Goal: Register for event/course

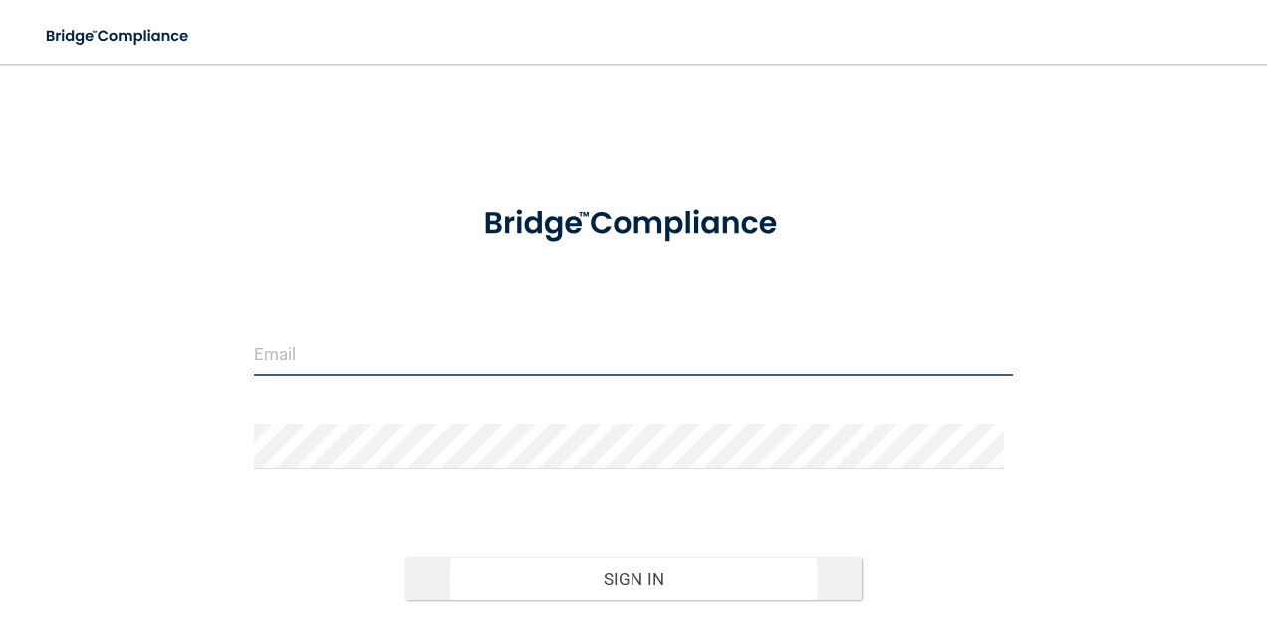
type input "[EMAIL_ADDRESS][DOMAIN_NAME]"
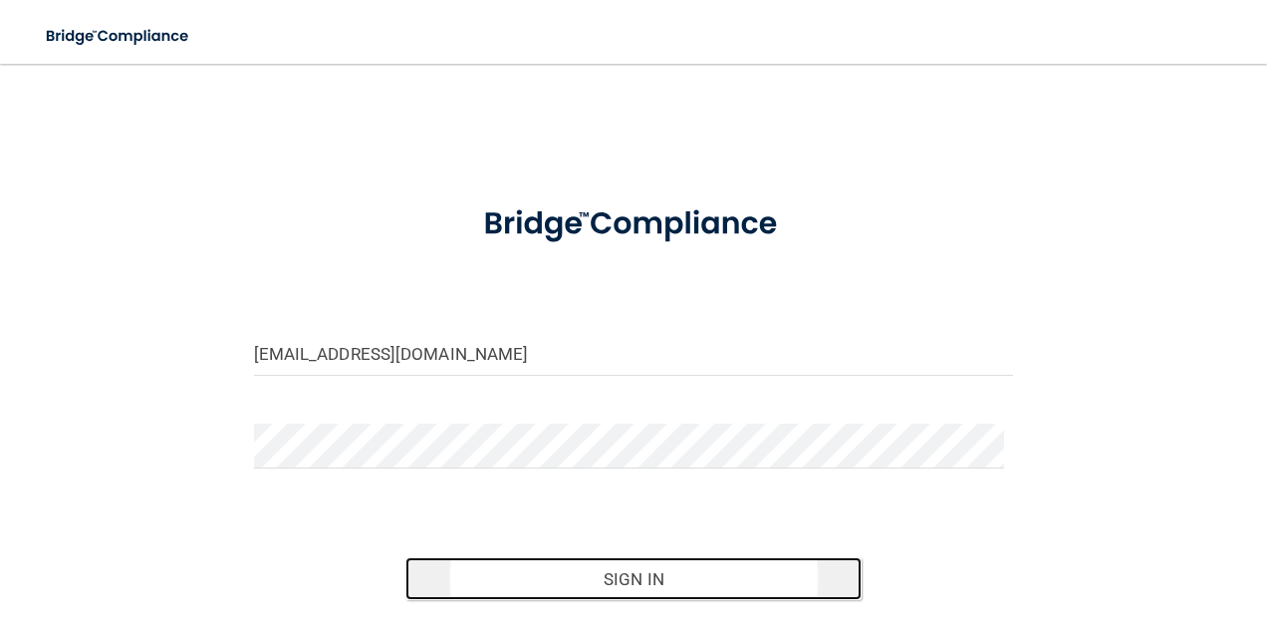
drag, startPoint x: 622, startPoint y: 575, endPoint x: 635, endPoint y: 580, distance: 13.9
click at [634, 580] on button "Sign In" at bounding box center [634, 579] width 456 height 44
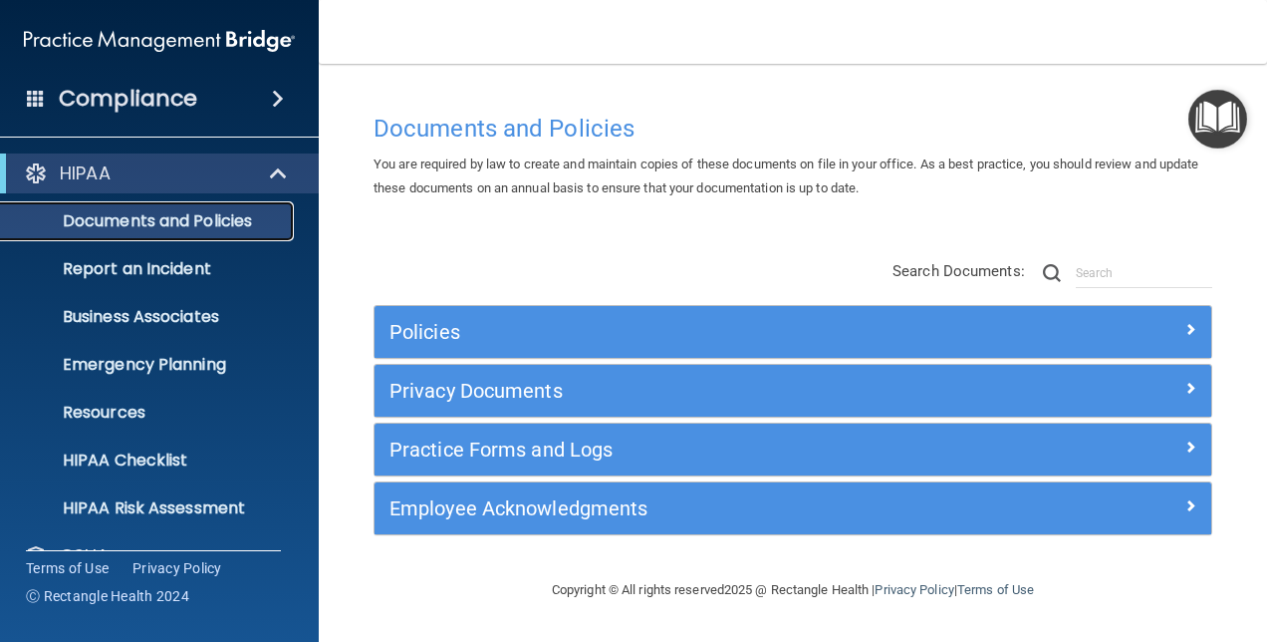
click at [166, 223] on p "Documents and Policies" at bounding box center [149, 221] width 272 height 20
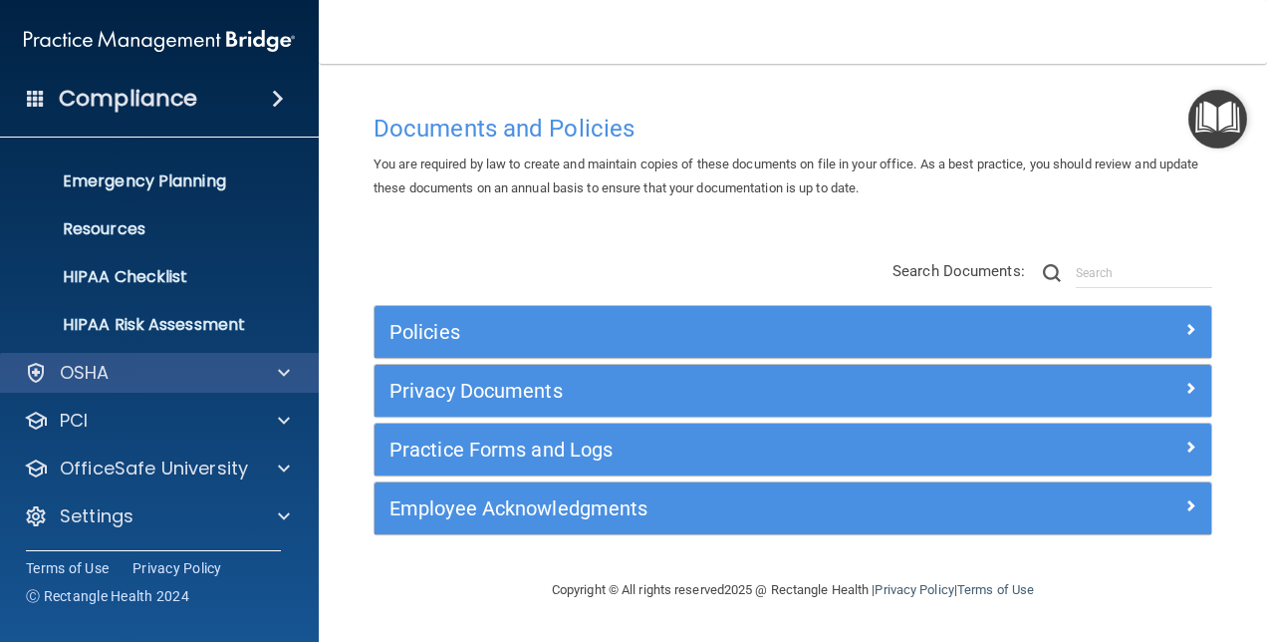
scroll to position [185, 0]
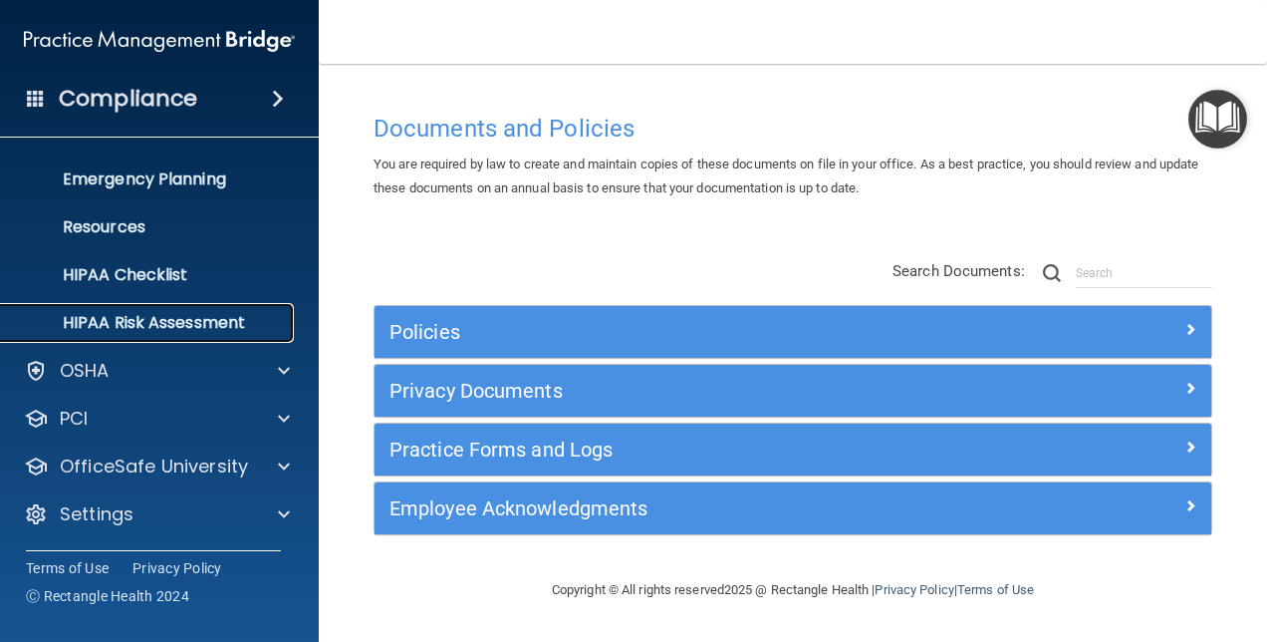
click at [177, 318] on p "HIPAA Risk Assessment" at bounding box center [149, 323] width 272 height 20
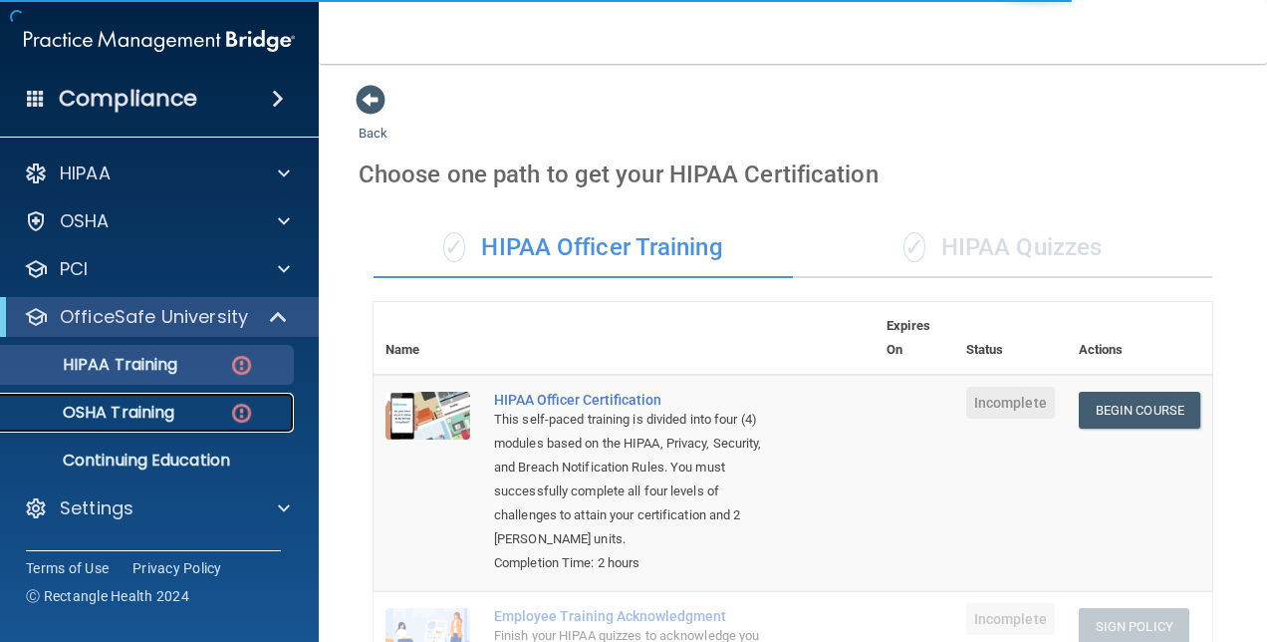
click at [121, 407] on p "OSHA Training" at bounding box center [93, 413] width 161 height 20
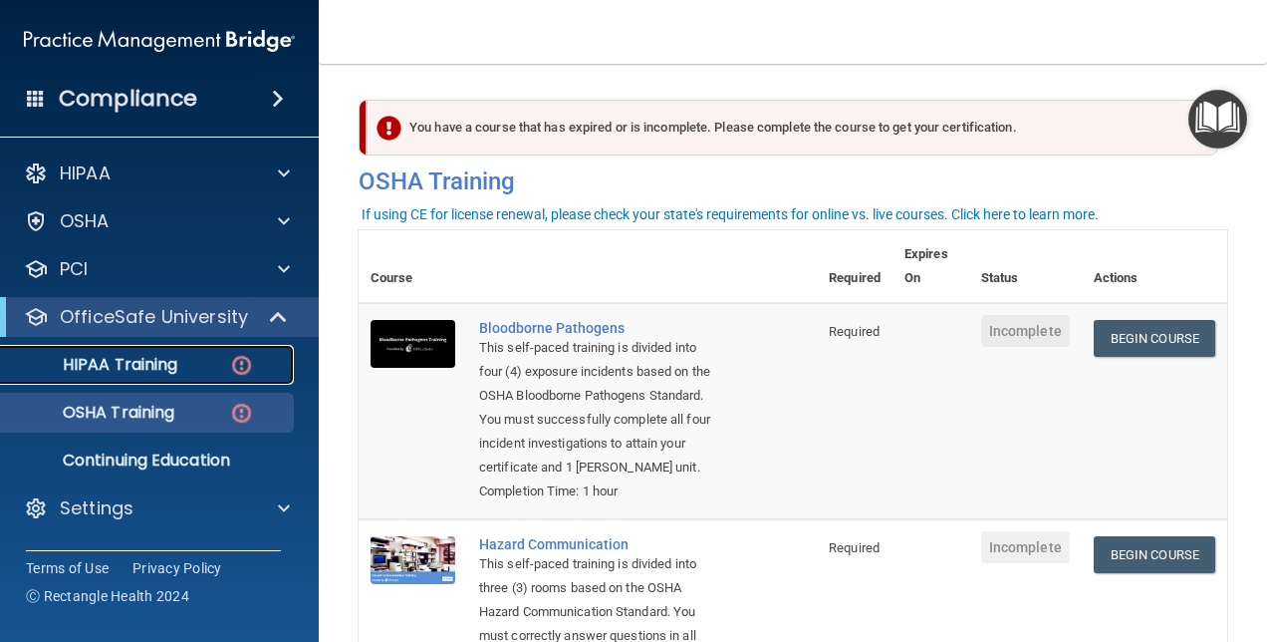
click at [141, 361] on p "HIPAA Training" at bounding box center [95, 365] width 164 height 20
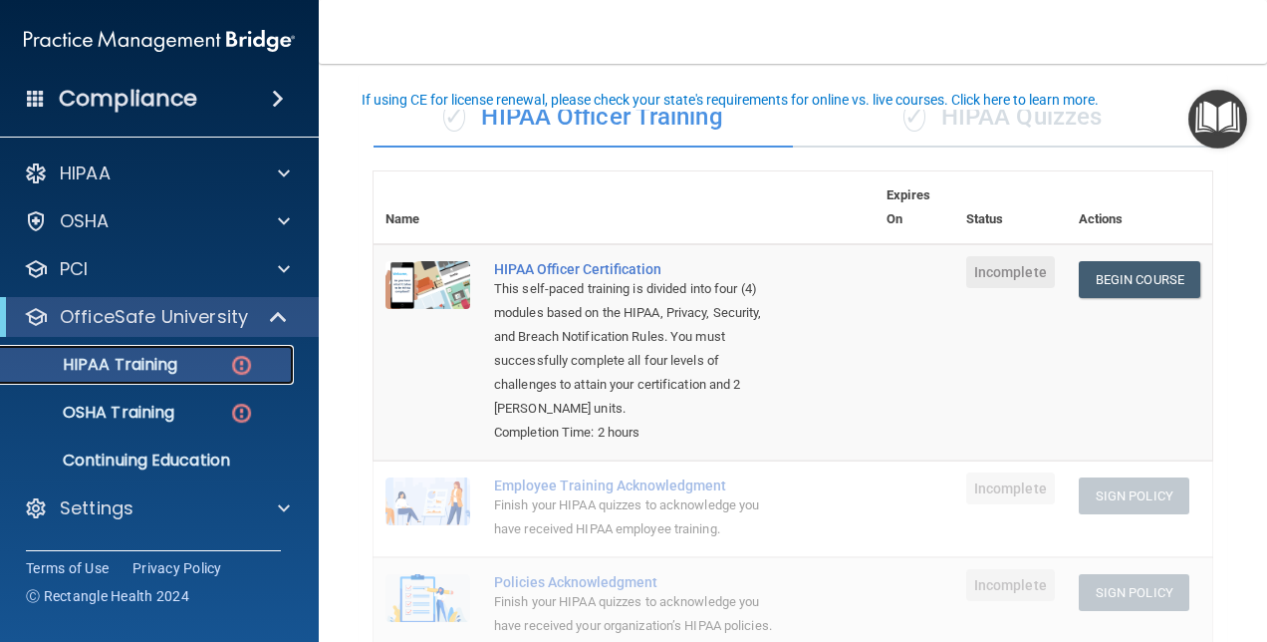
scroll to position [100, 0]
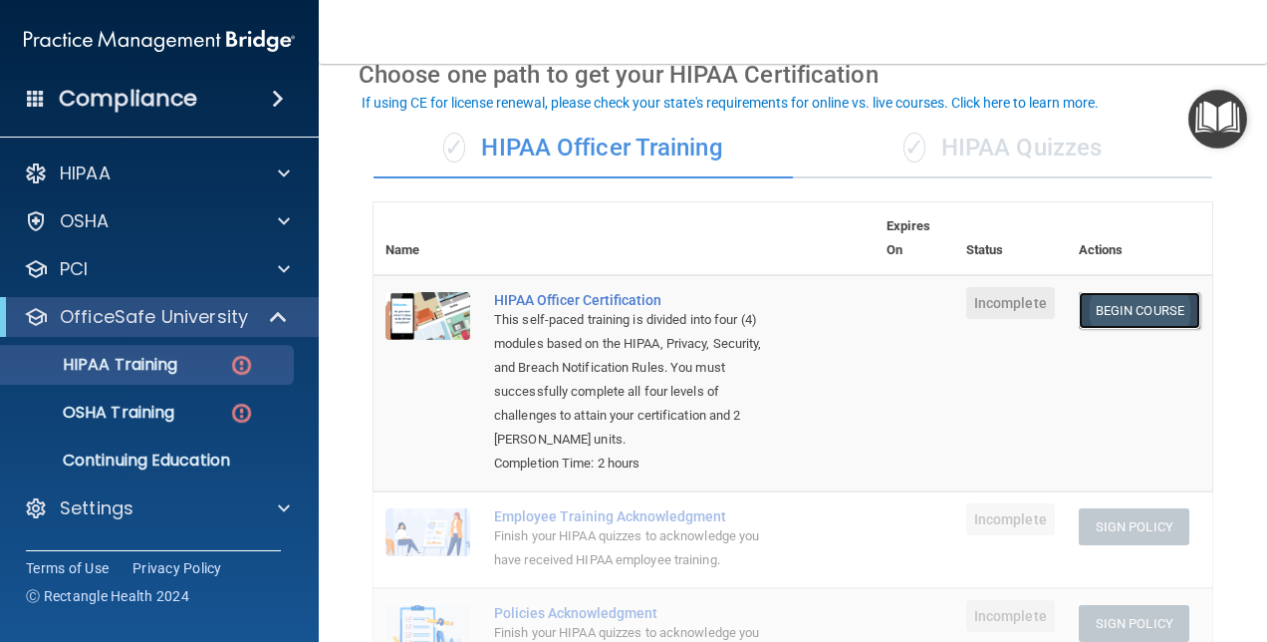
click at [1118, 305] on link "Begin Course" at bounding box center [1140, 310] width 122 height 37
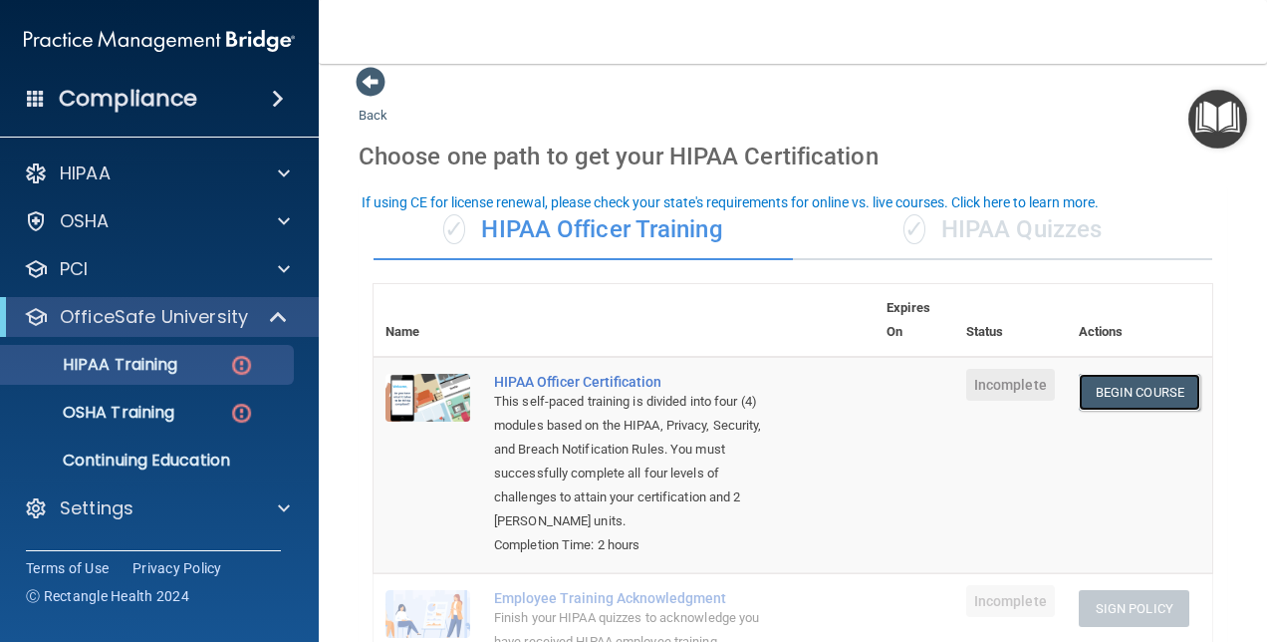
scroll to position [0, 0]
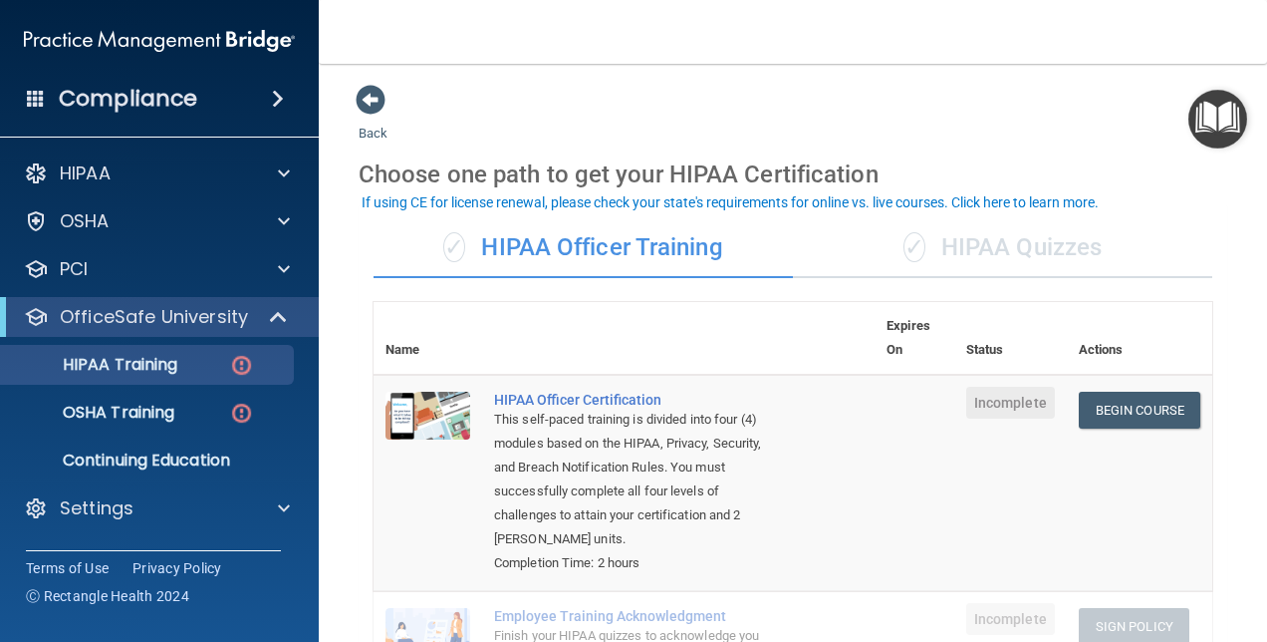
click at [845, 438] on td "HIPAA Officer Certification This self-paced training is divided into four (4) m…" at bounding box center [678, 483] width 393 height 216
click at [1099, 405] on link "Begin Course" at bounding box center [1140, 410] width 122 height 37
click at [861, 433] on tr "HIPAA Officer Certification This self-paced training is divided into four (4) m…" at bounding box center [793, 483] width 839 height 216
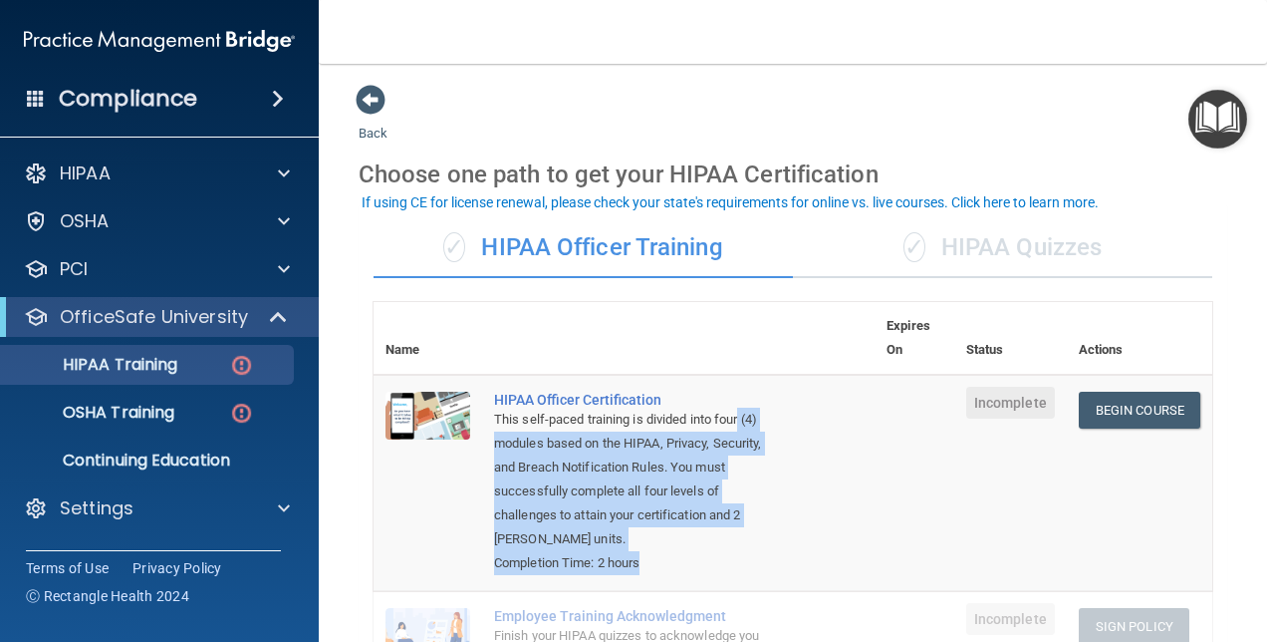
drag, startPoint x: 861, startPoint y: 433, endPoint x: 878, endPoint y: 476, distance: 46.1
click at [878, 476] on td at bounding box center [915, 483] width 80 height 216
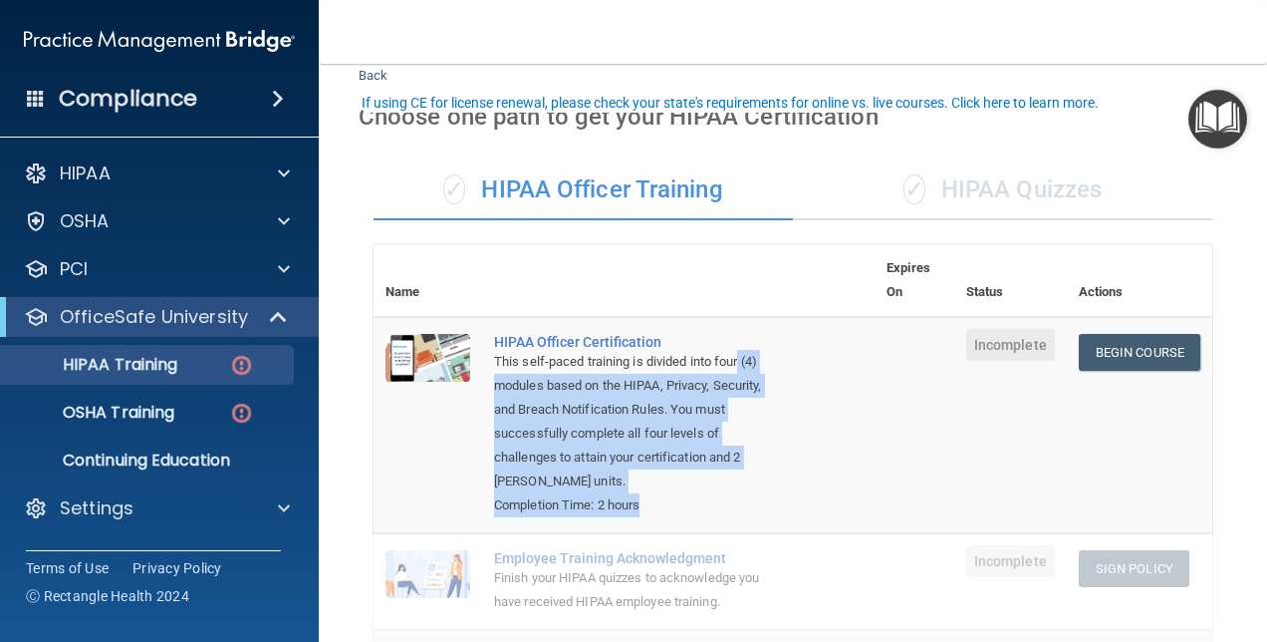
scroll to position [100, 0]
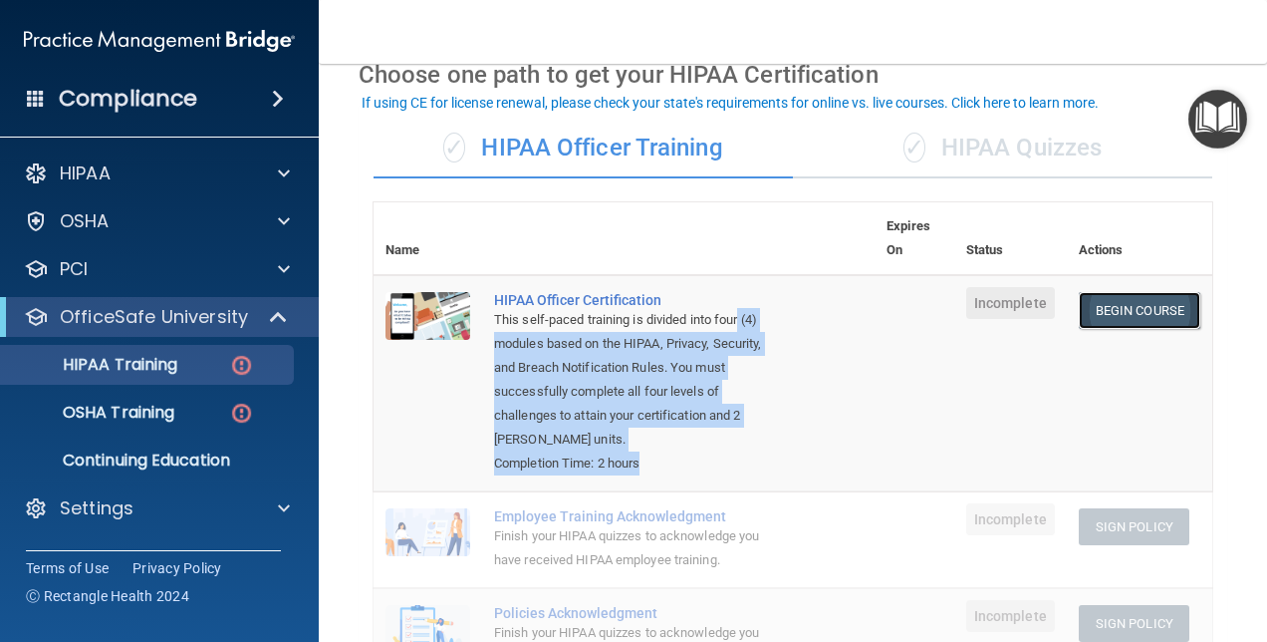
click at [1138, 308] on link "Begin Course" at bounding box center [1140, 310] width 122 height 37
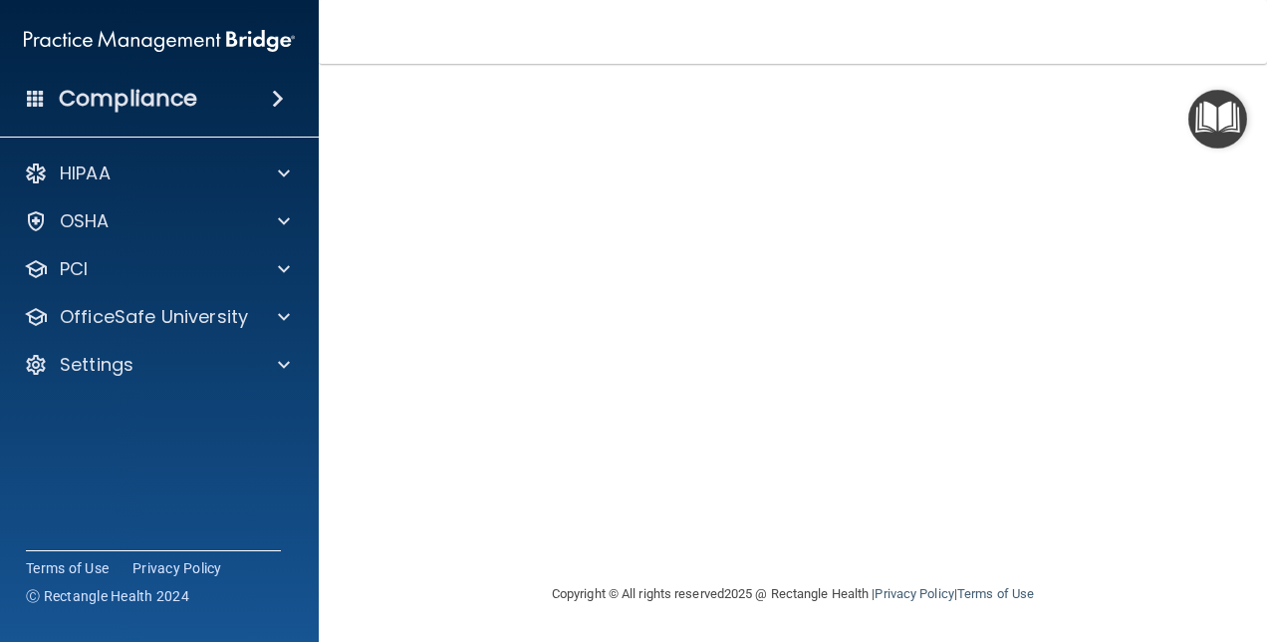
scroll to position [92, 0]
click at [1206, 205] on div "HIPAA Officer Certification This course doesn’t expire until . Are you sure you…" at bounding box center [793, 374] width 869 height 724
